Goal: Check status: Check status

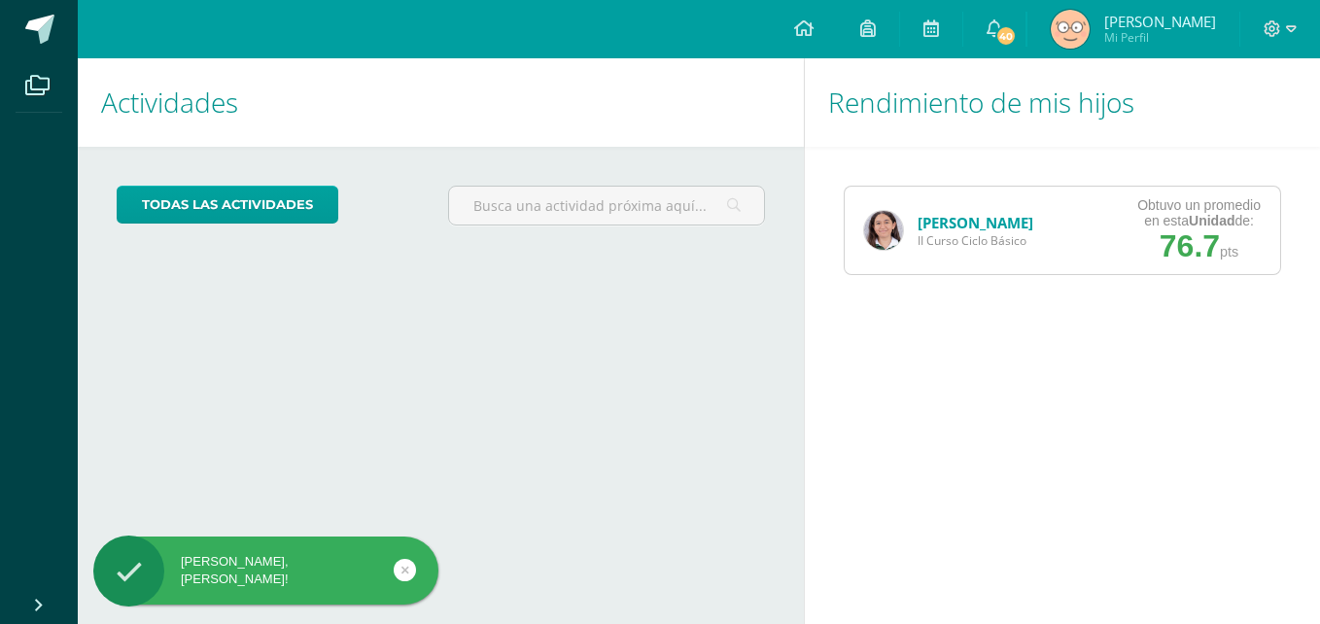
click at [947, 214] on link "[PERSON_NAME]" at bounding box center [976, 222] width 116 height 19
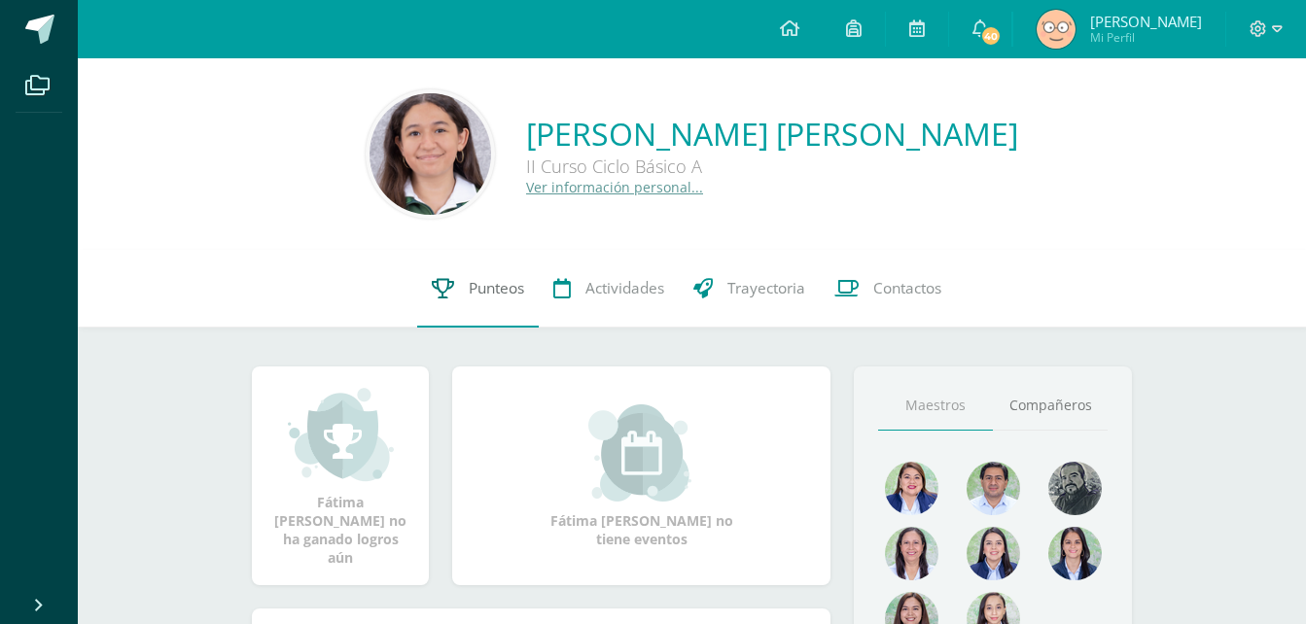
click at [477, 300] on link "Punteos" at bounding box center [478, 289] width 122 height 78
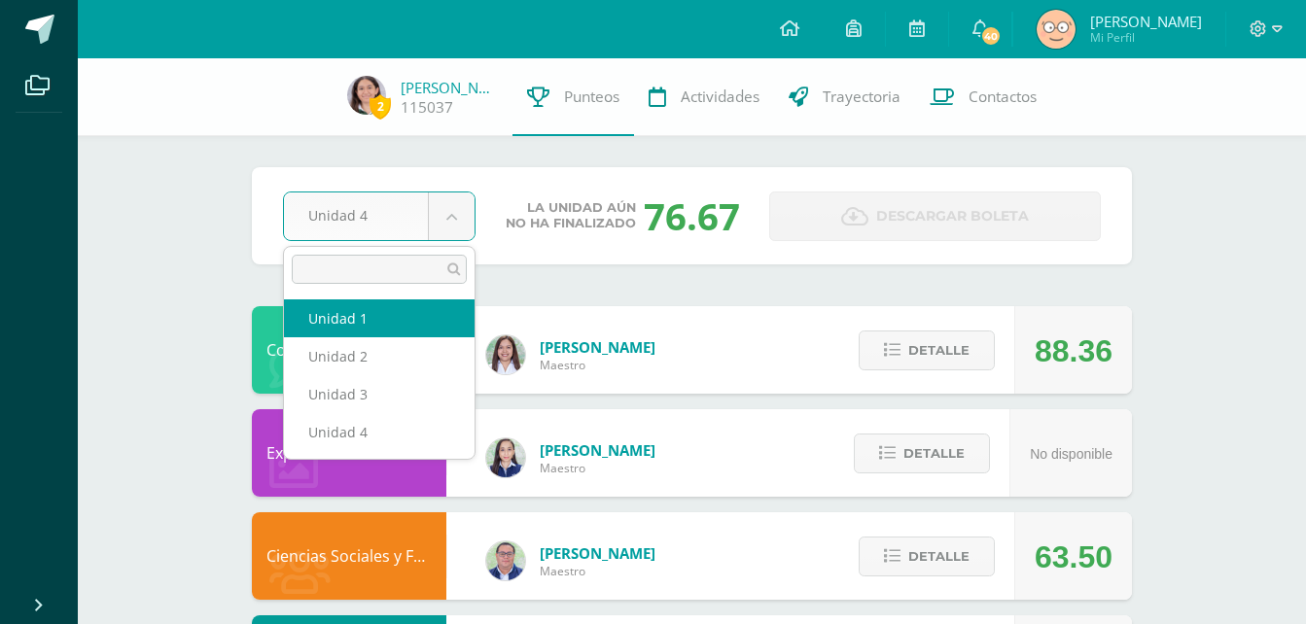
select select "Unidad 1"
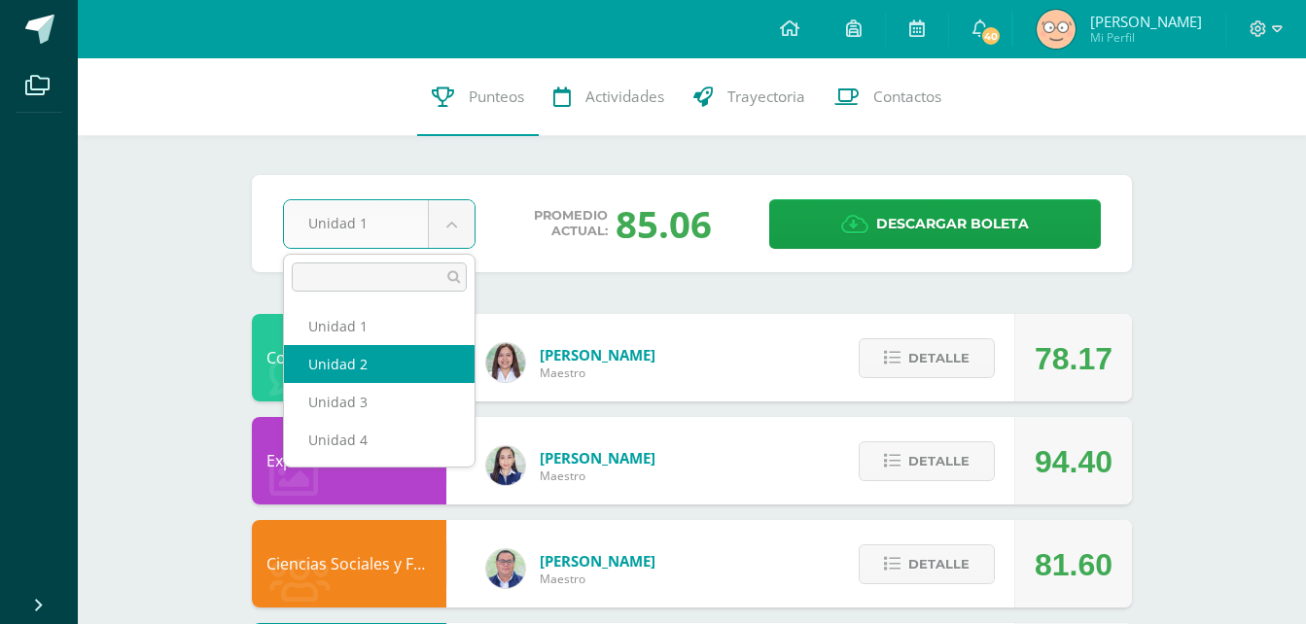
select select "Unidad 2"
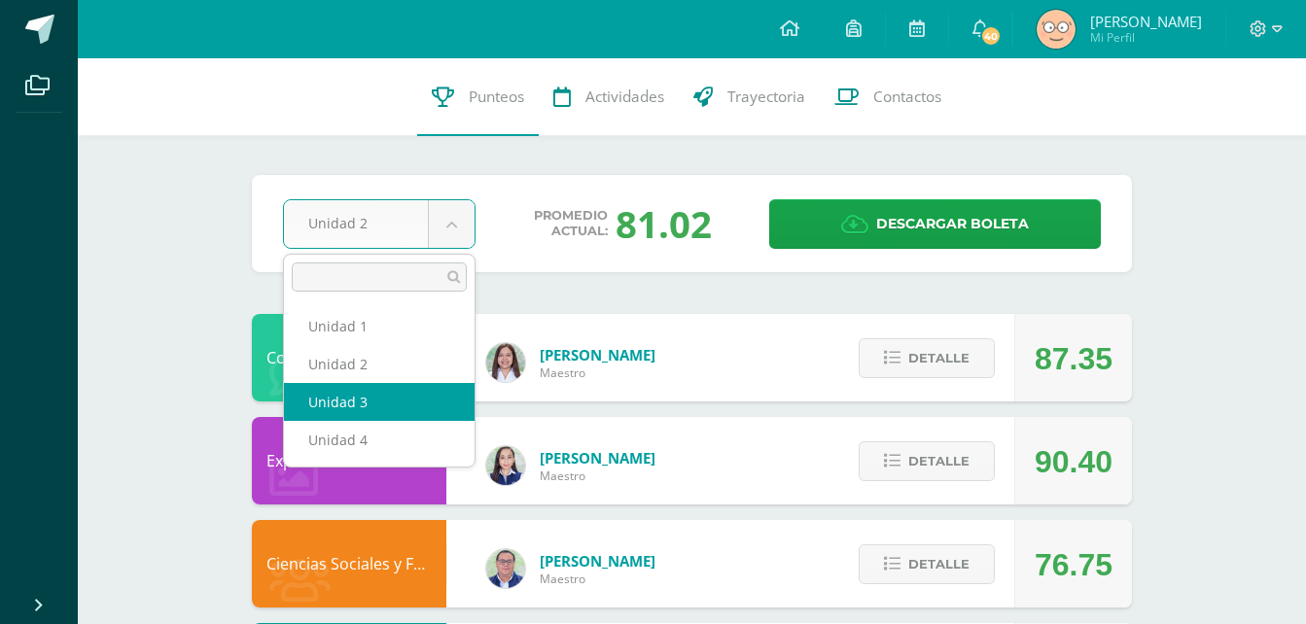
select select "Unidad 3"
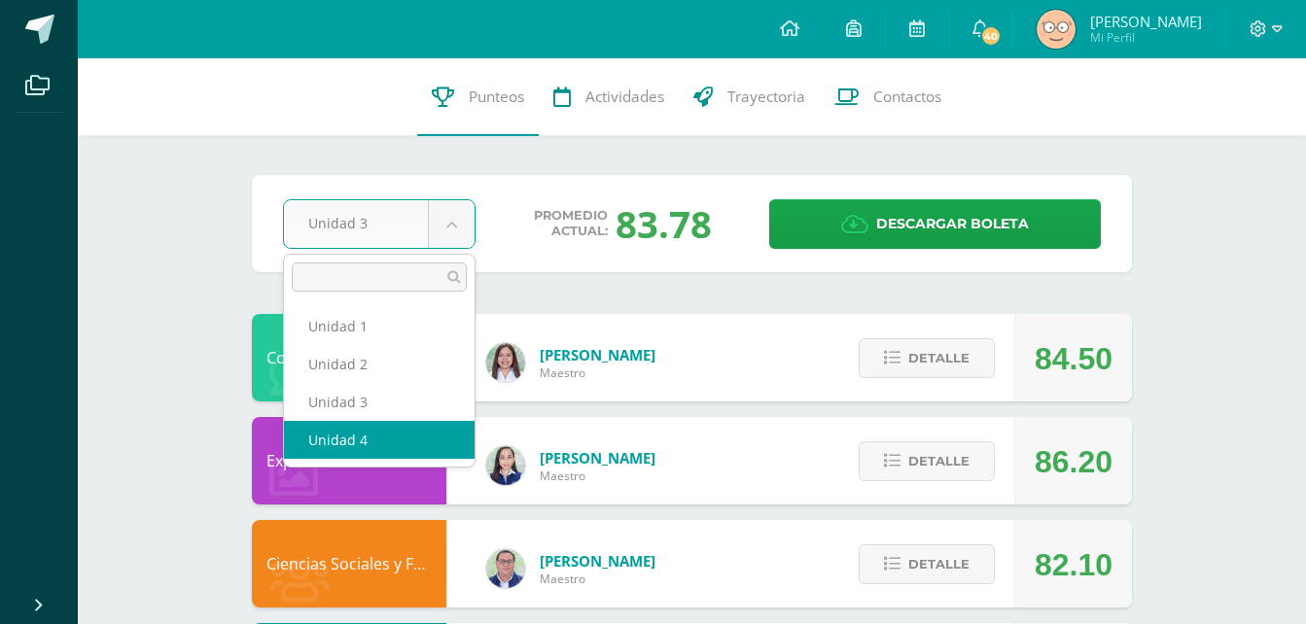
select select "Unidad 4"
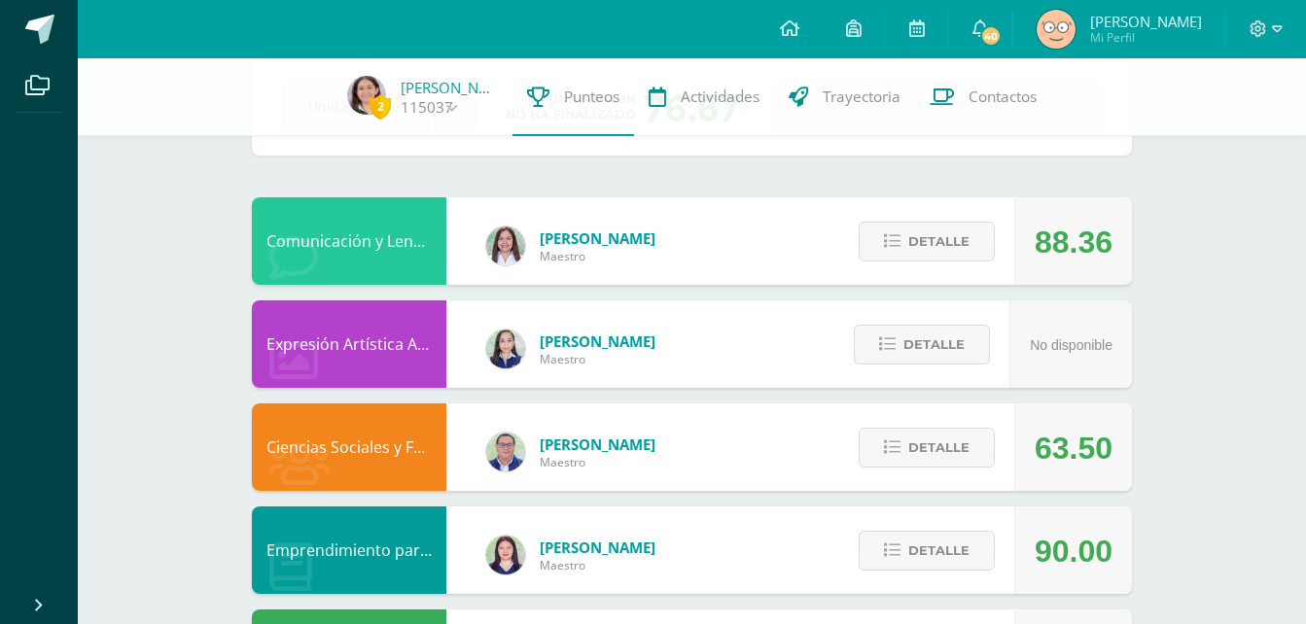
scroll to position [110, 0]
